Goal: Transaction & Acquisition: Obtain resource

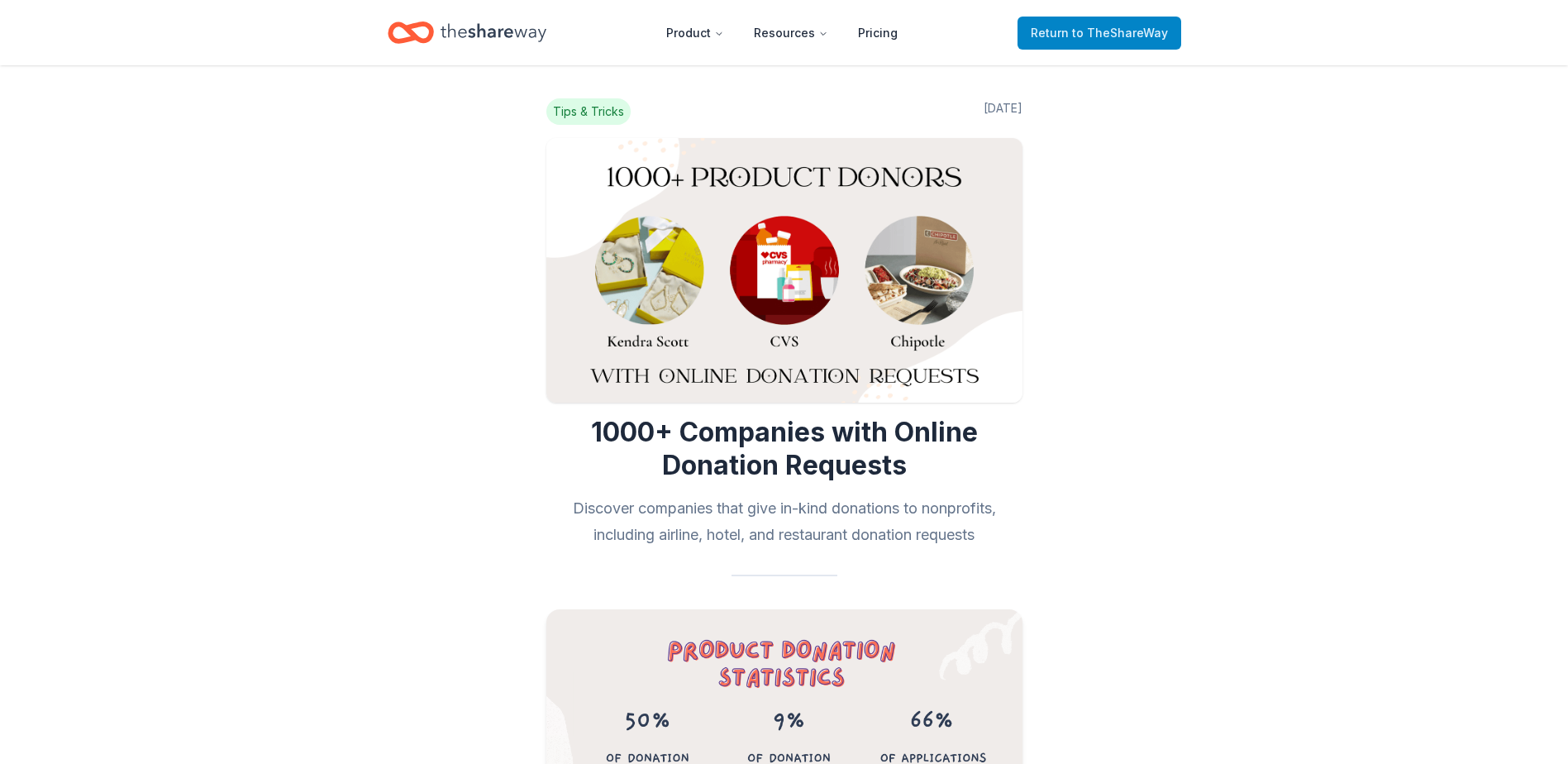
click at [1081, 33] on span "to TheShareWay" at bounding box center [1120, 33] width 96 height 14
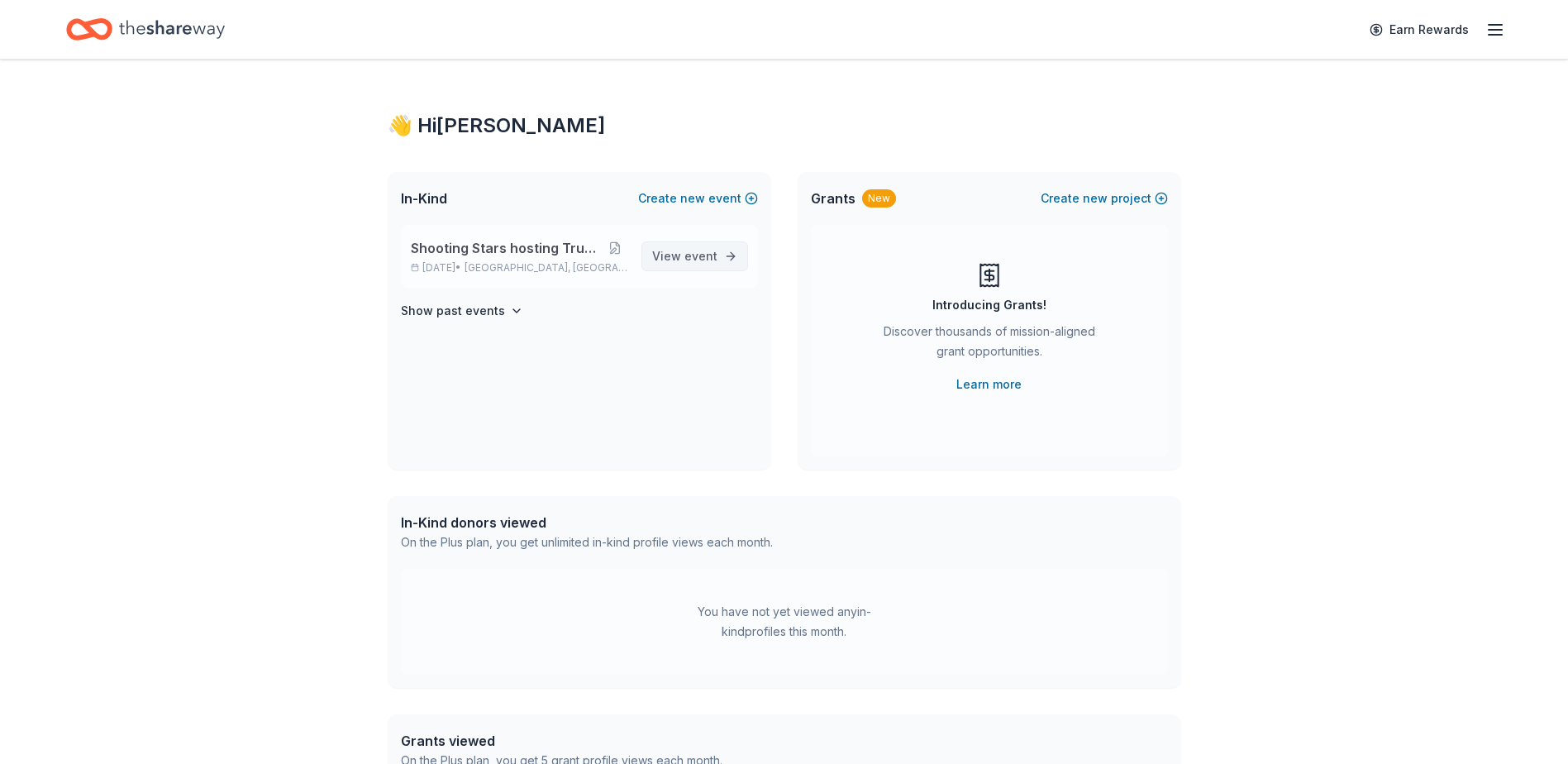
click at [723, 250] on link "View event" at bounding box center [694, 256] width 106 height 29
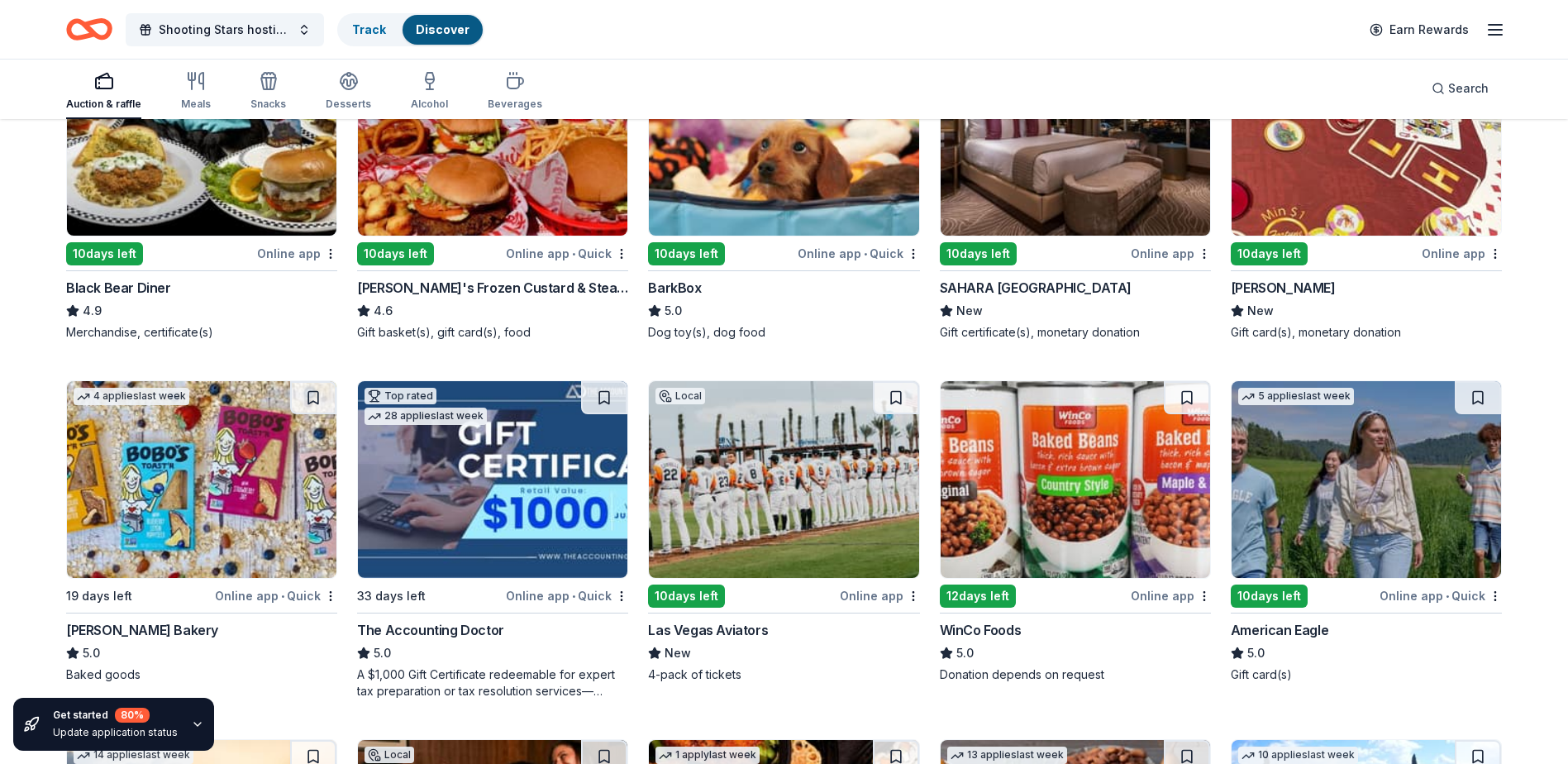
scroll to position [2308, 0]
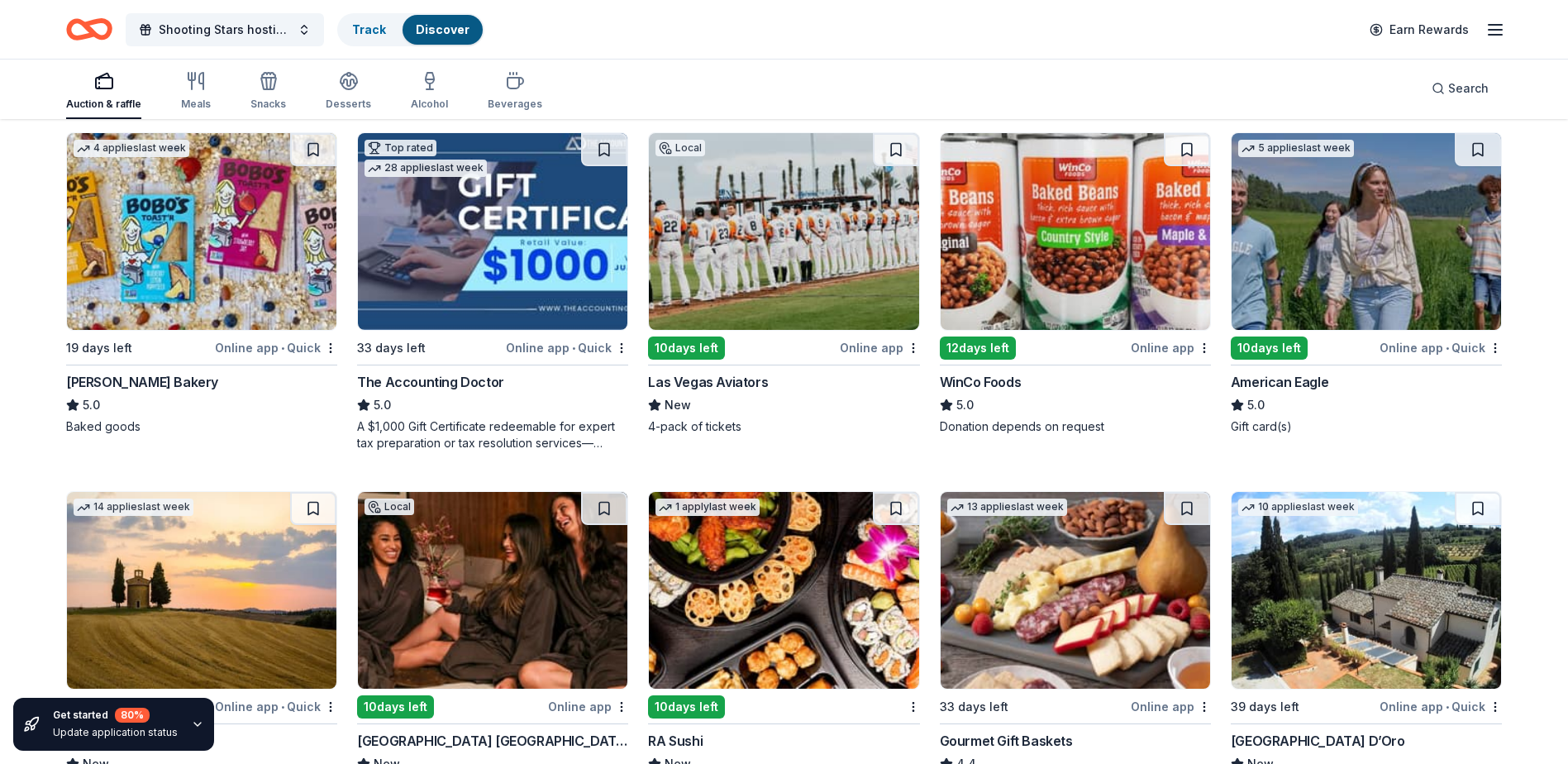
click at [819, 258] on img at bounding box center [783, 231] width 269 height 197
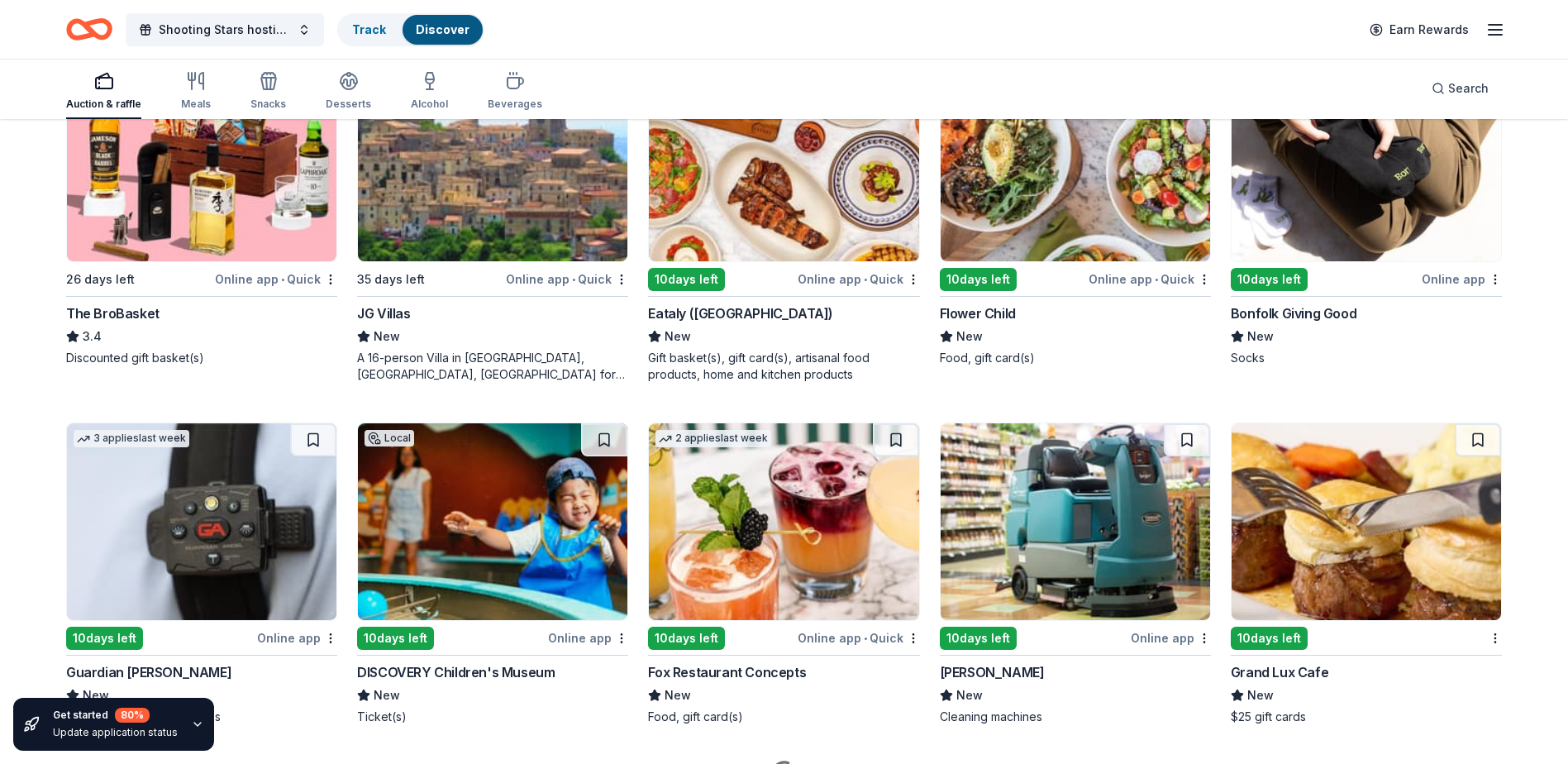
scroll to position [3889, 0]
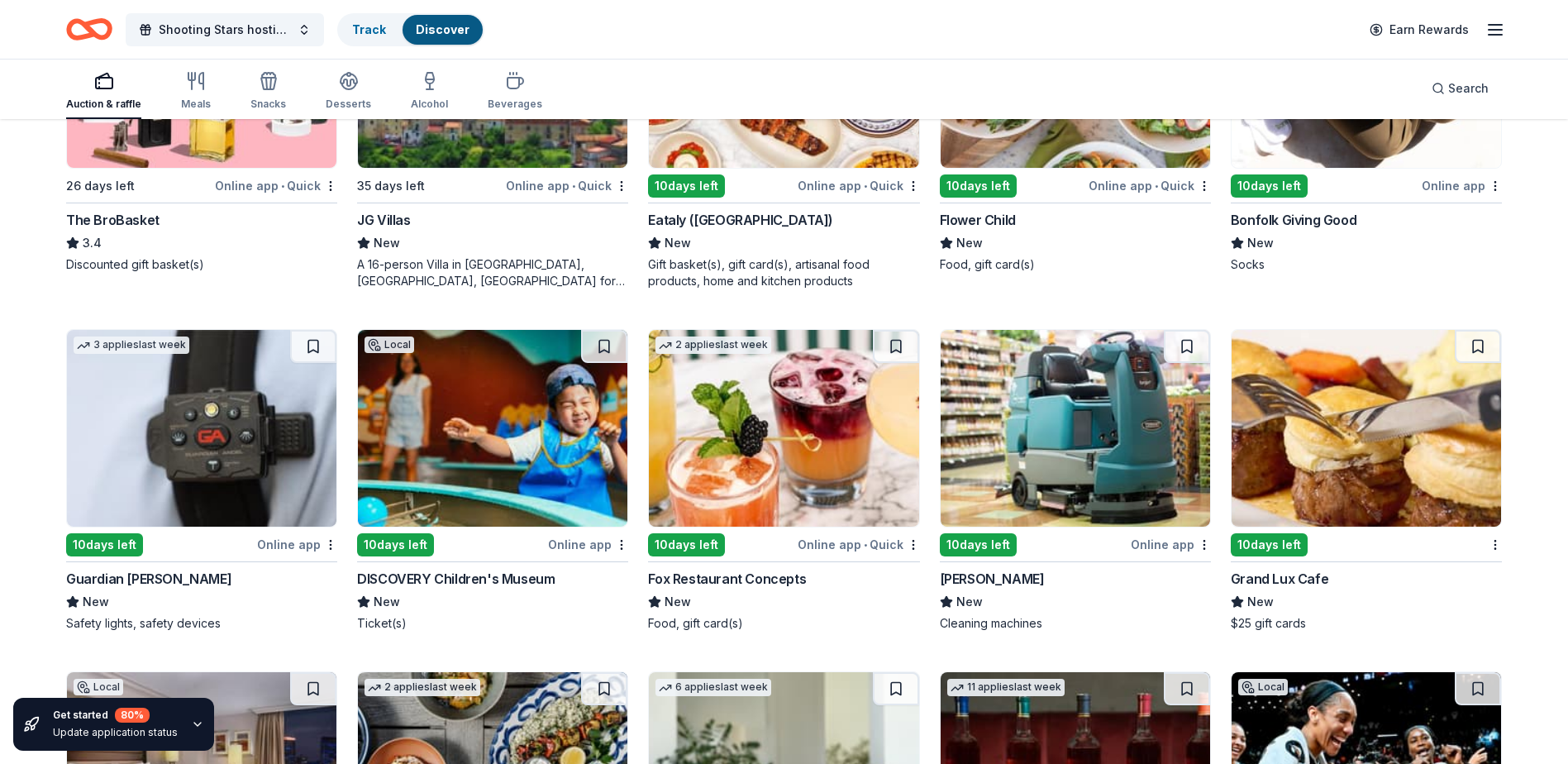
click at [500, 463] on img at bounding box center [492, 428] width 269 height 197
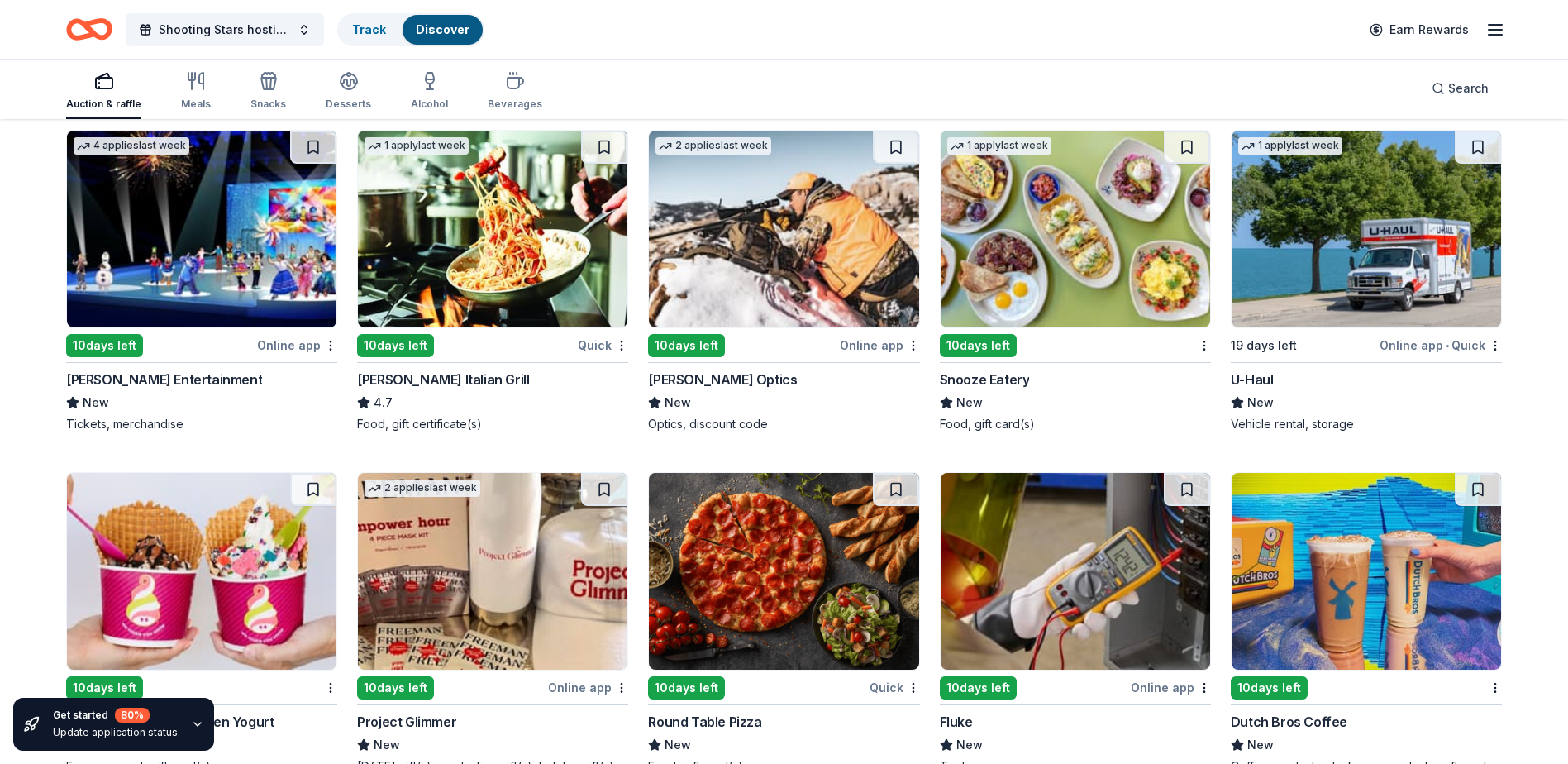
scroll to position [7041, 0]
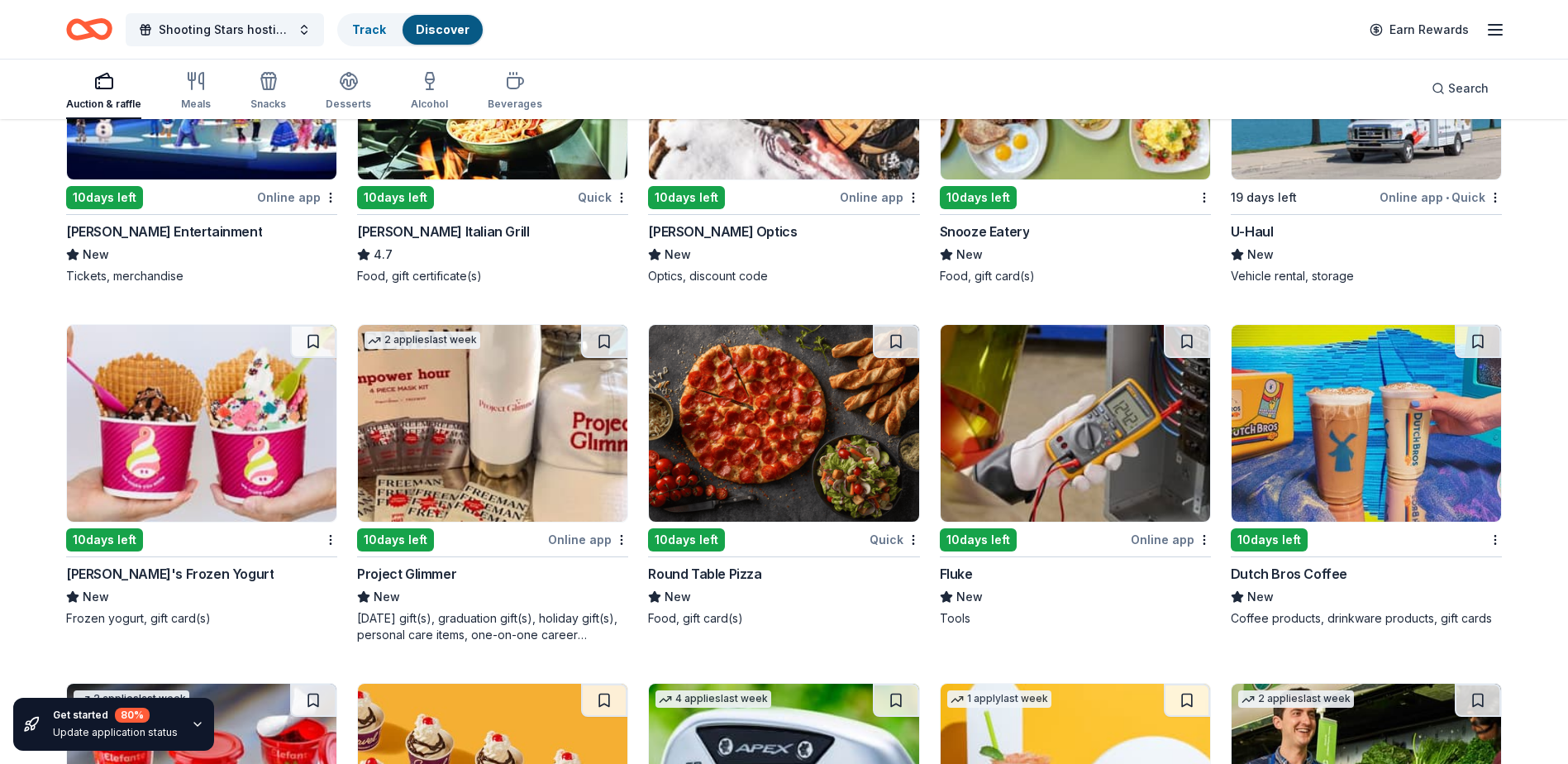
click at [1335, 464] on img at bounding box center [1365, 423] width 269 height 197
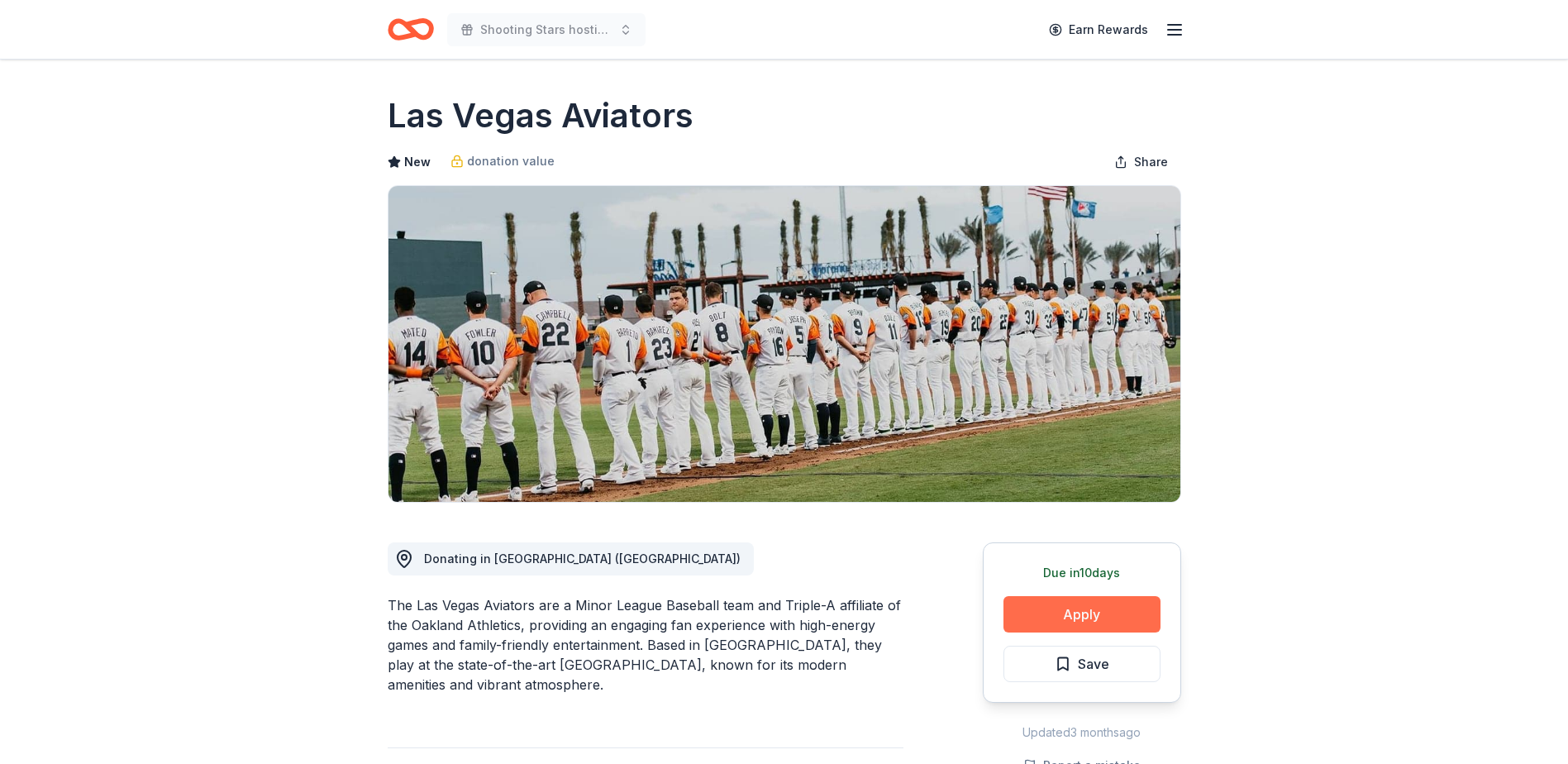
click at [1081, 610] on button "Apply" at bounding box center [1081, 614] width 157 height 36
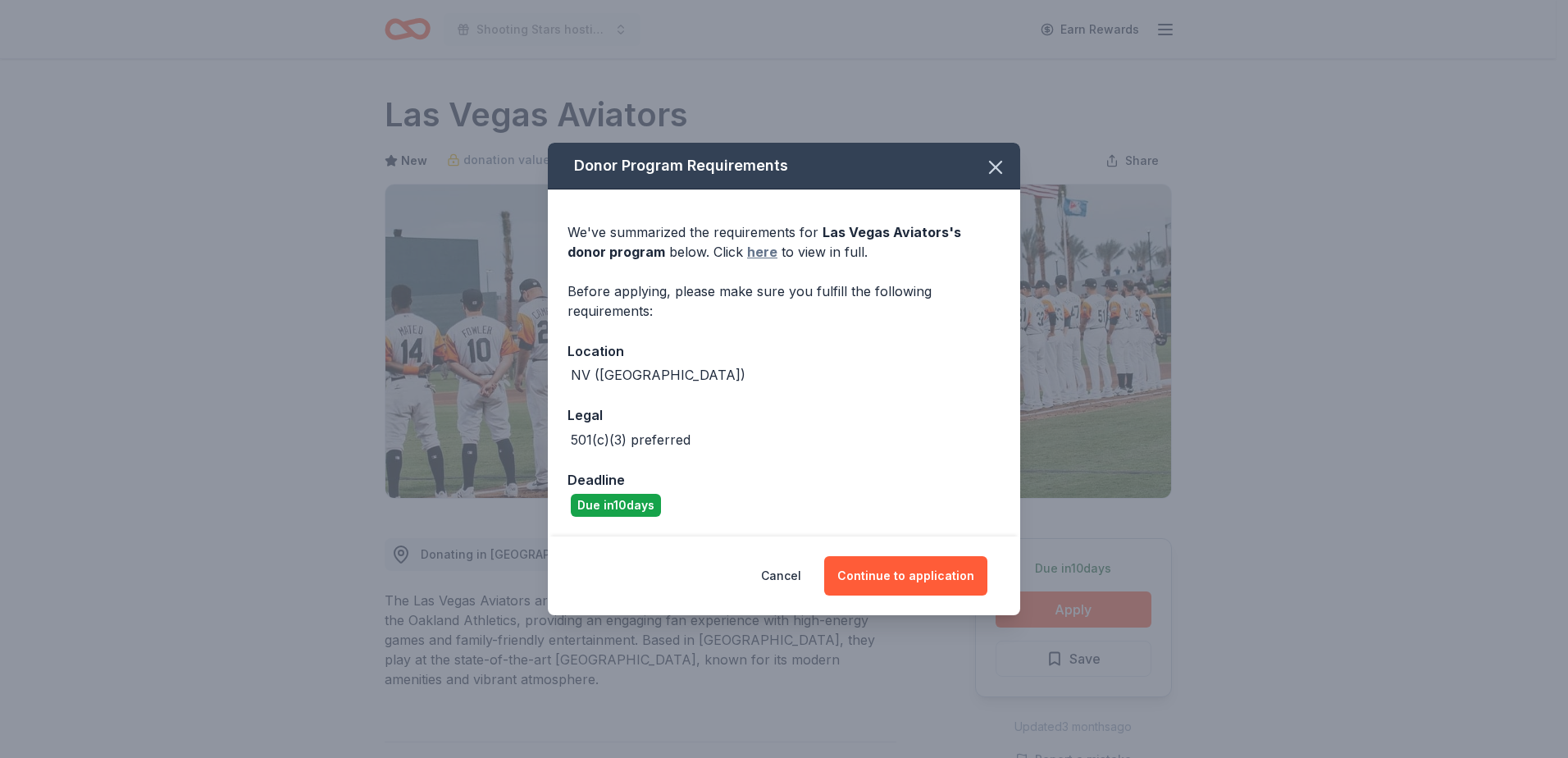
click at [747, 255] on link "here" at bounding box center [762, 252] width 30 height 20
click at [998, 167] on icon "button" at bounding box center [995, 167] width 23 height 23
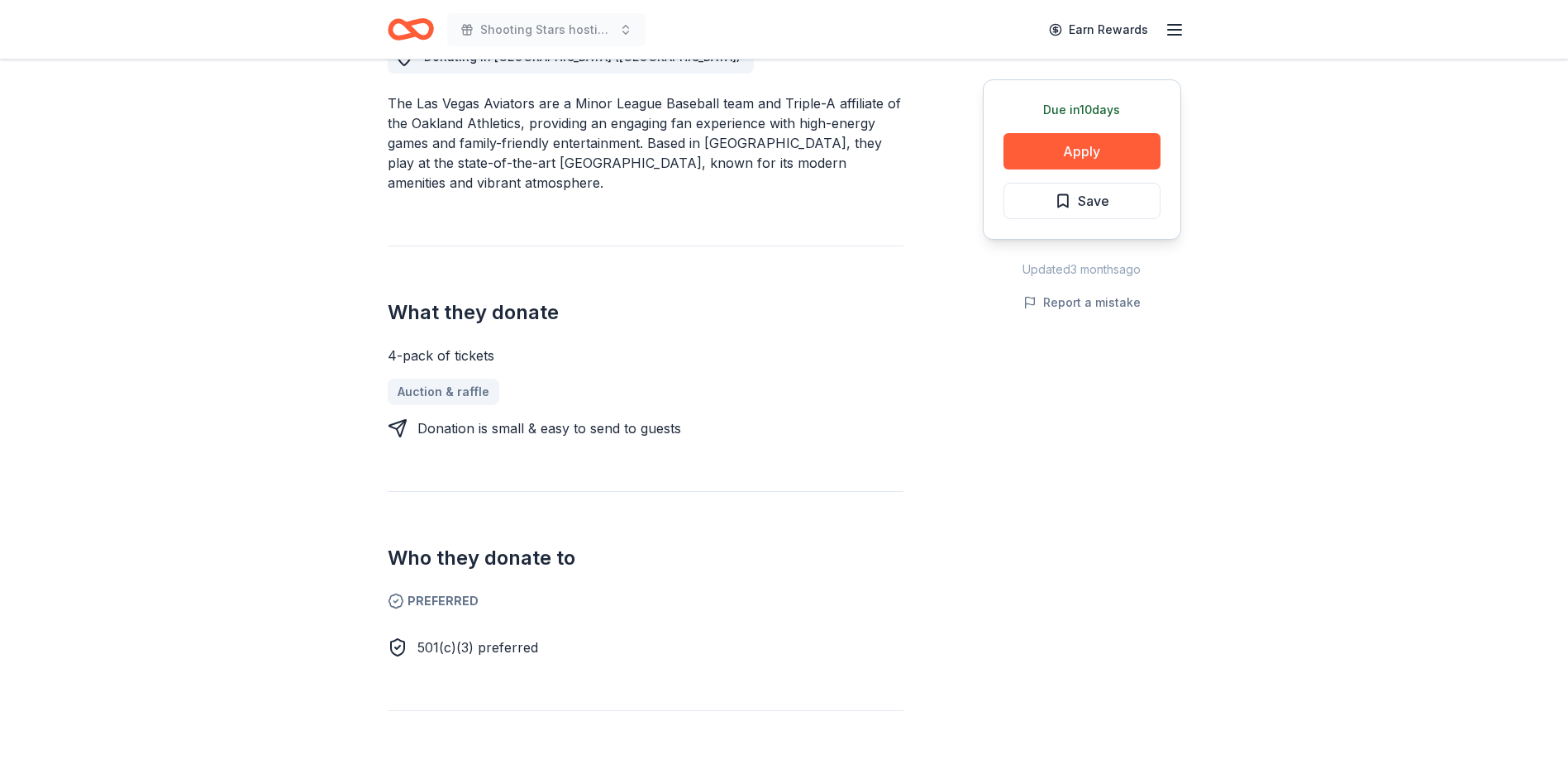
scroll to position [496, 0]
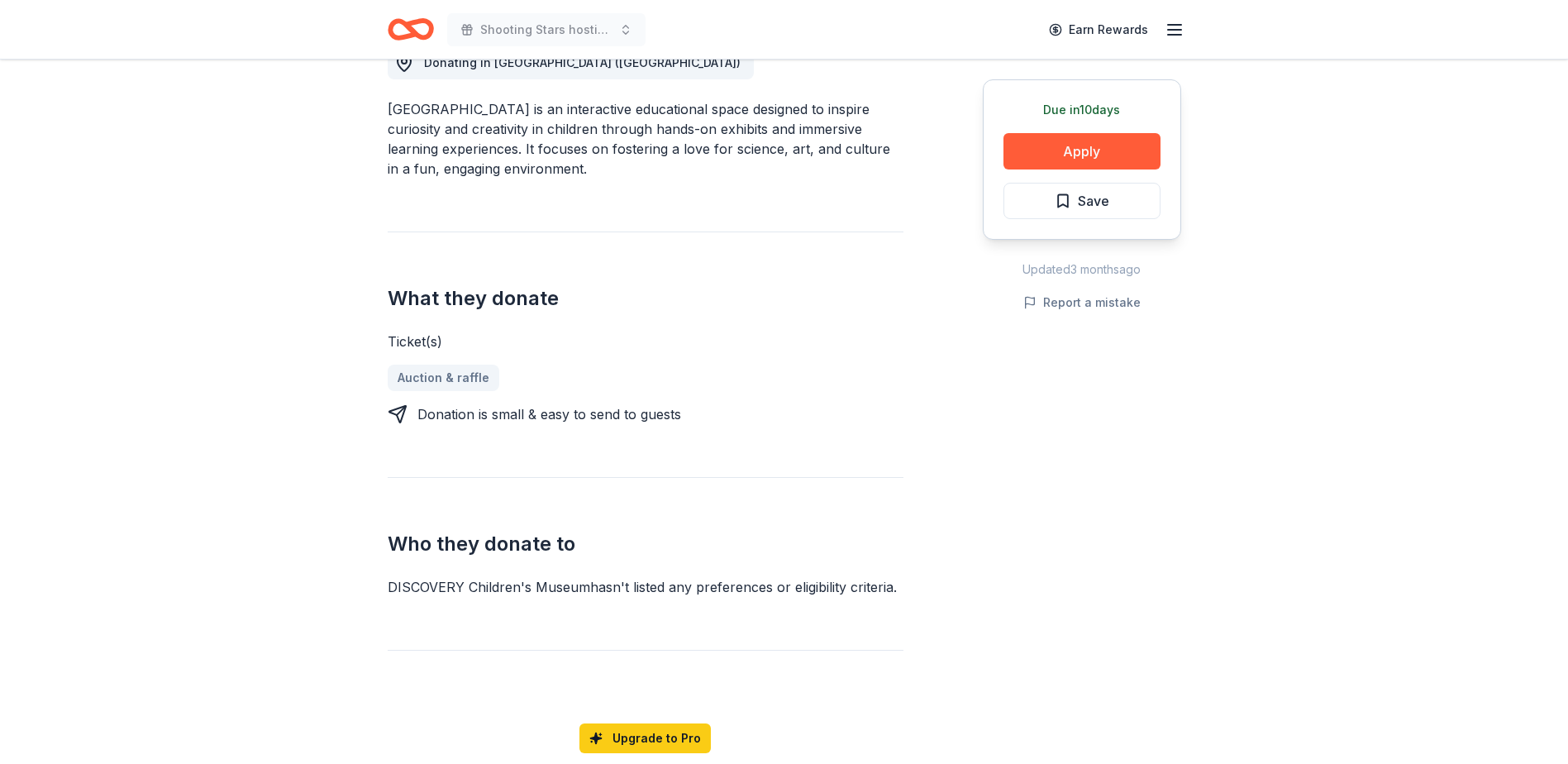
scroll to position [165, 0]
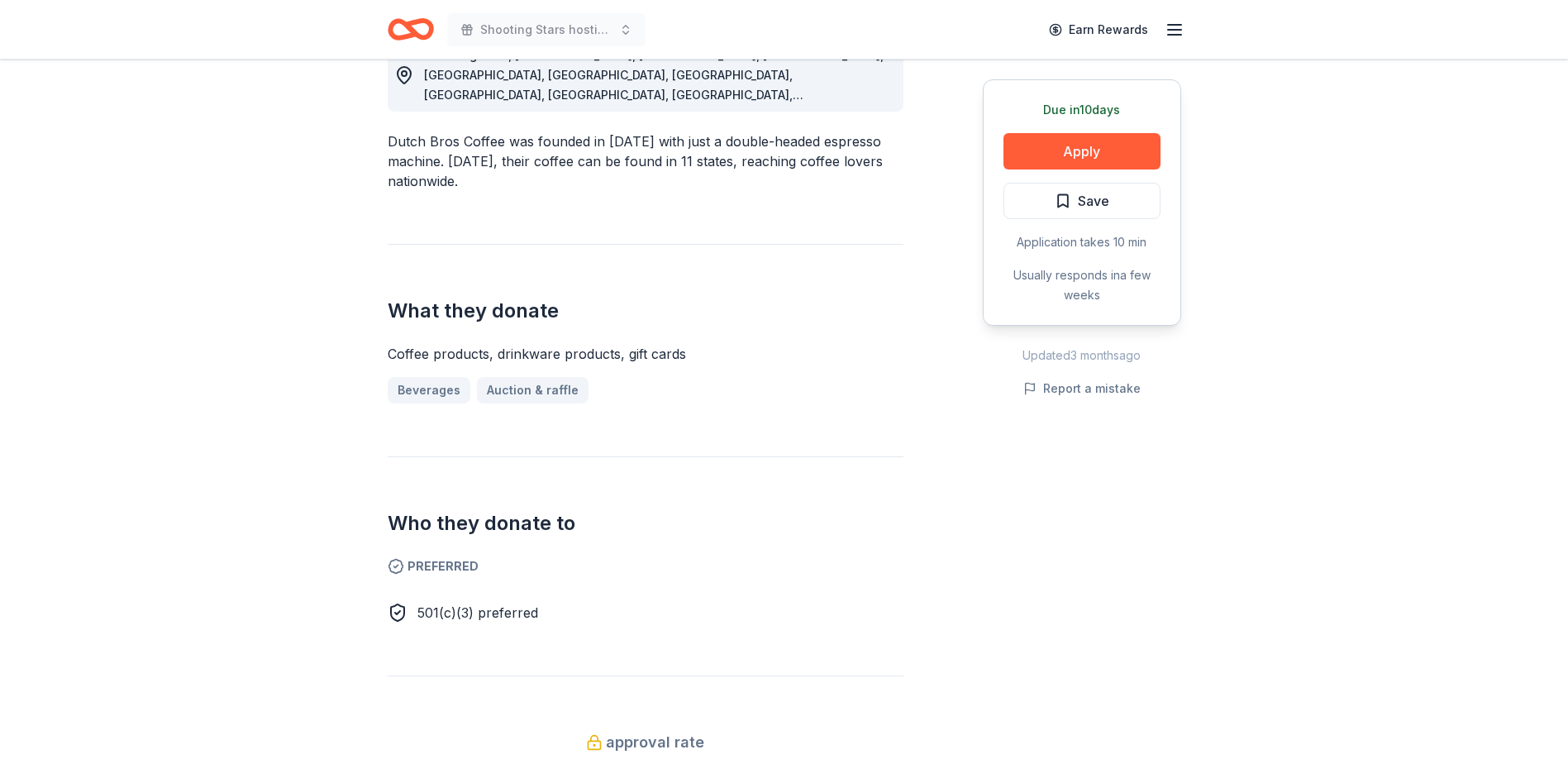
scroll to position [579, 0]
